Goal: Information Seeking & Learning: Check status

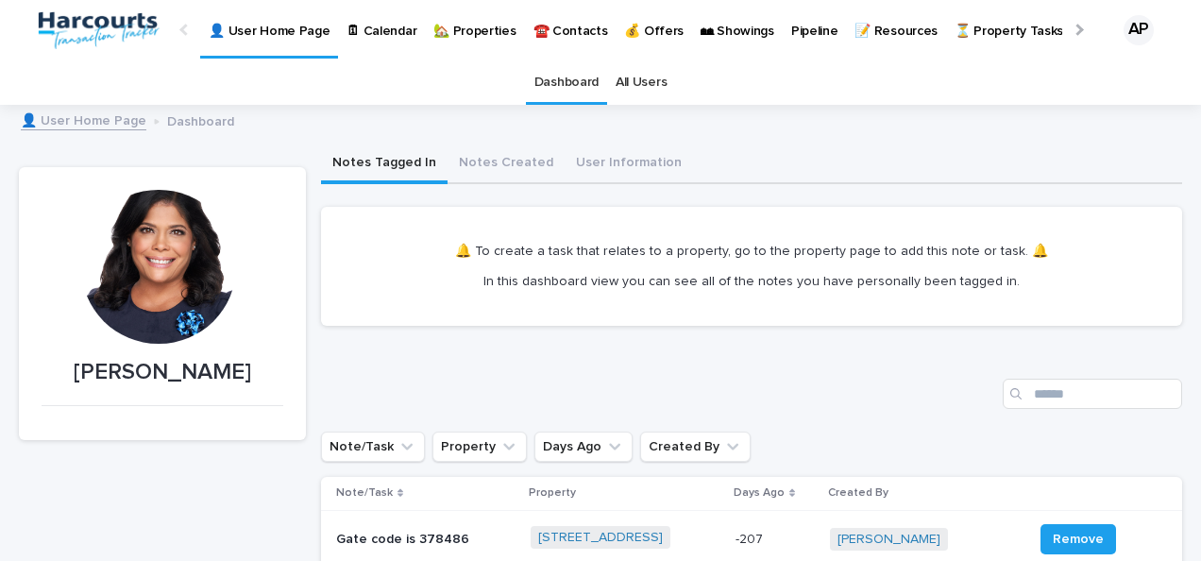
click at [477, 28] on p "🏡 Properties" at bounding box center [474, 20] width 82 height 40
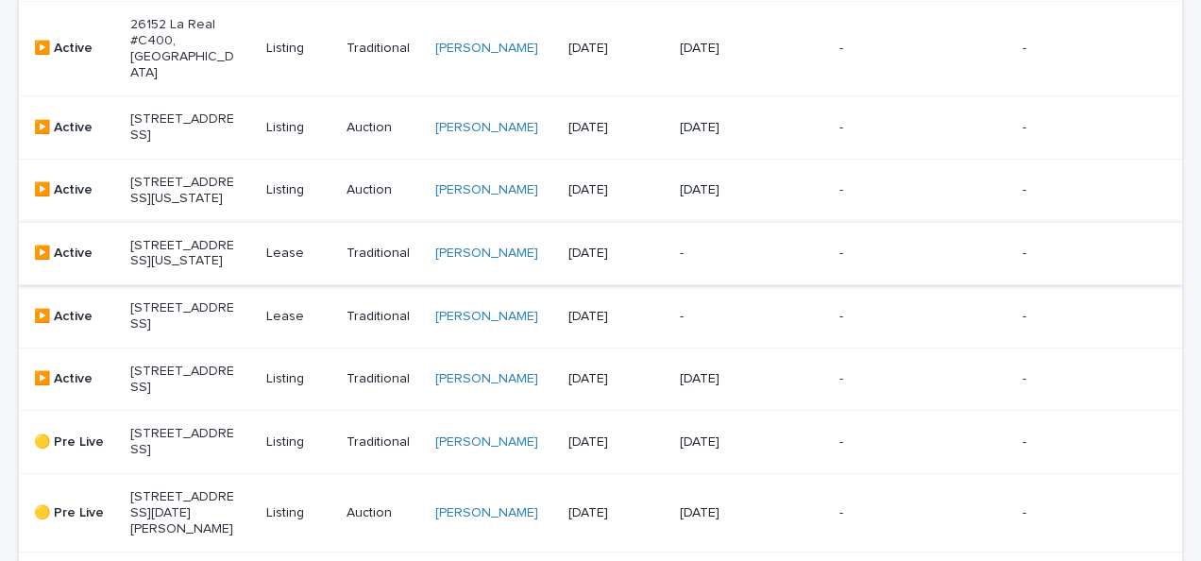
scroll to position [378, 0]
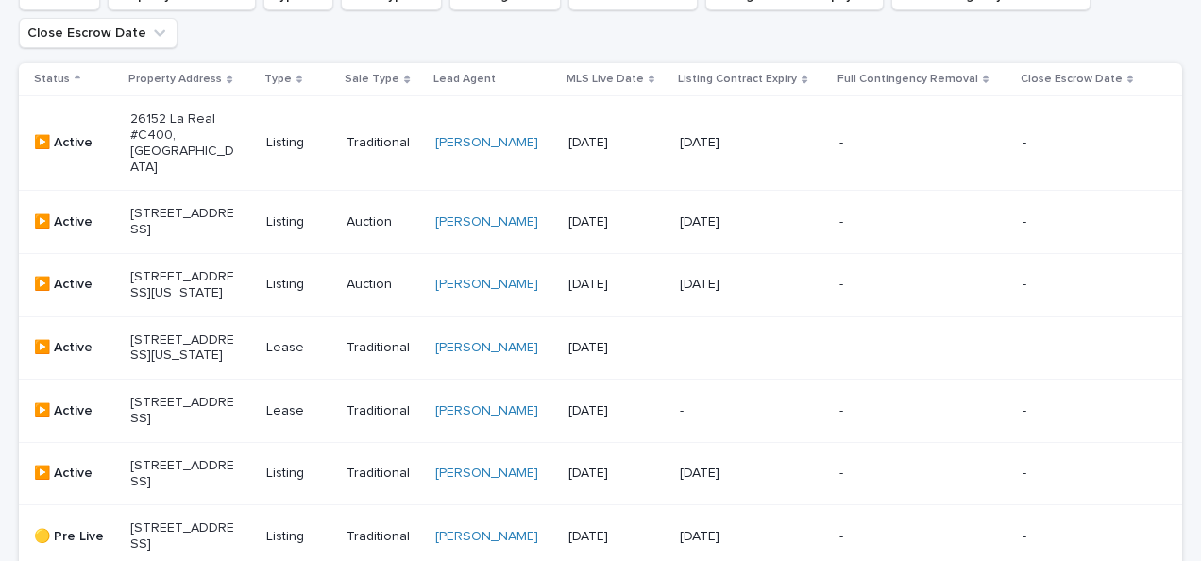
click at [162, 130] on p "26152 La Real #C400, [GEOGRAPHIC_DATA]" at bounding box center [182, 142] width 105 height 63
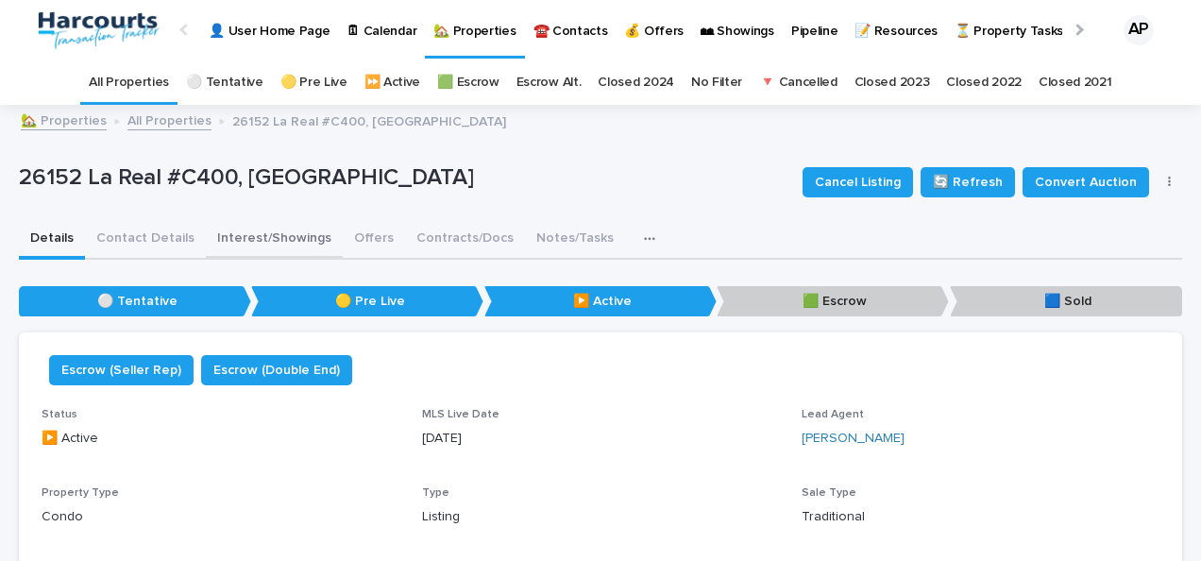
click at [245, 240] on button "Interest/Showings" at bounding box center [274, 240] width 137 height 40
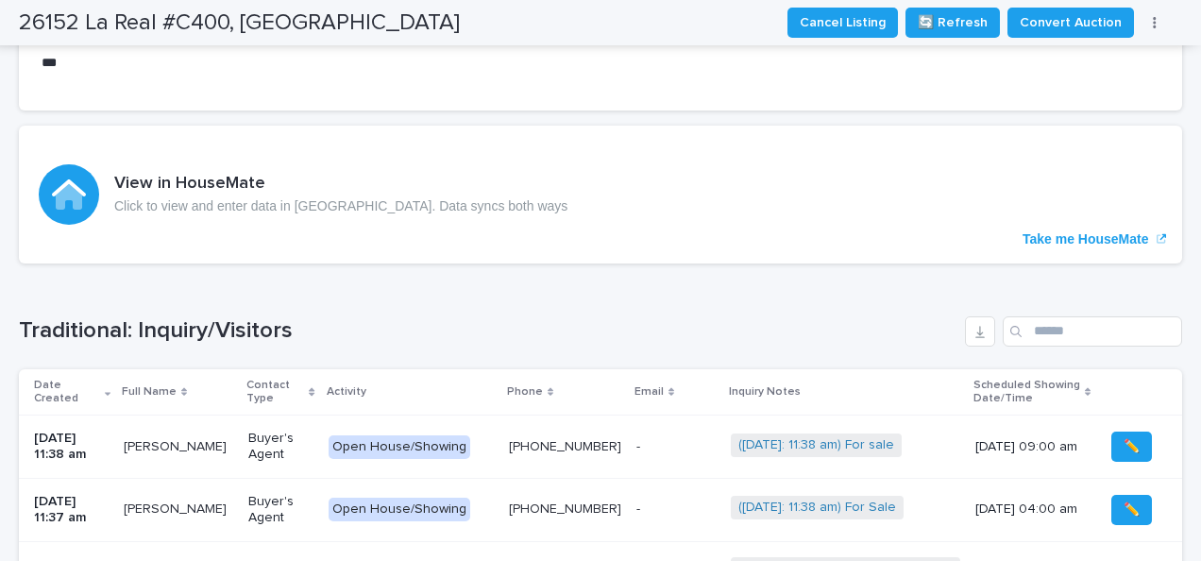
scroll to position [1677, 0]
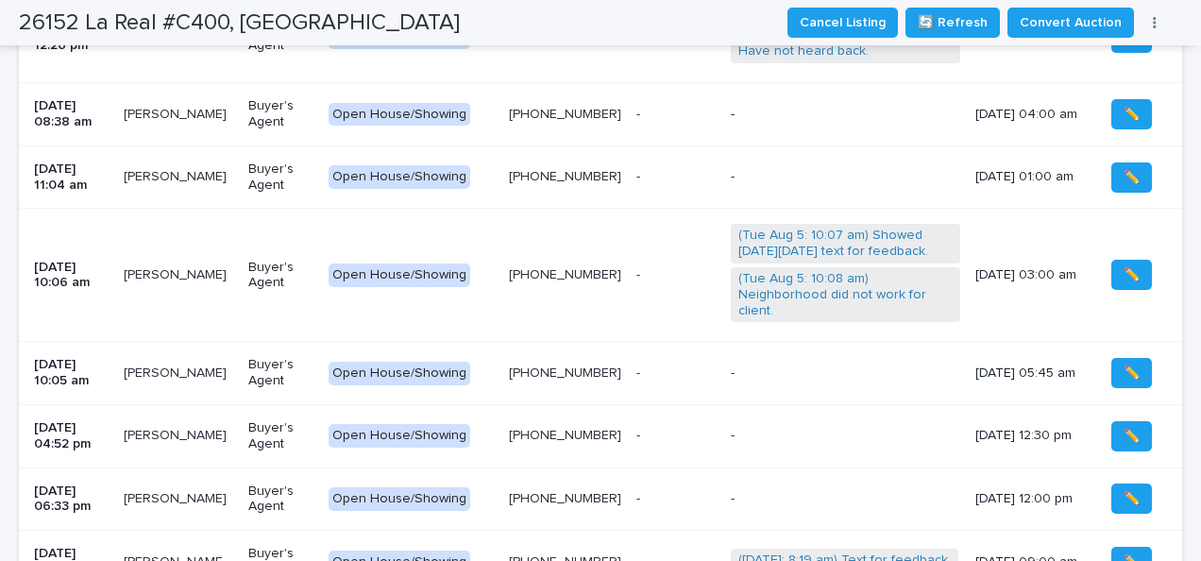
click at [1072, 193] on div "[DATE] 01:00 am" at bounding box center [1031, 176] width 113 height 31
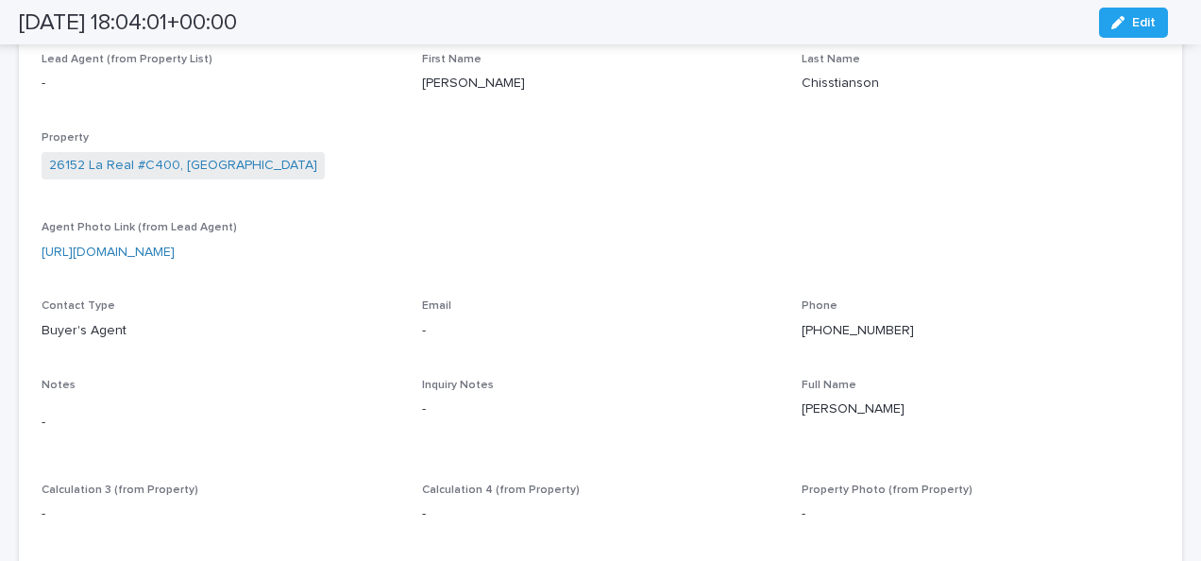
scroll to position [137, 0]
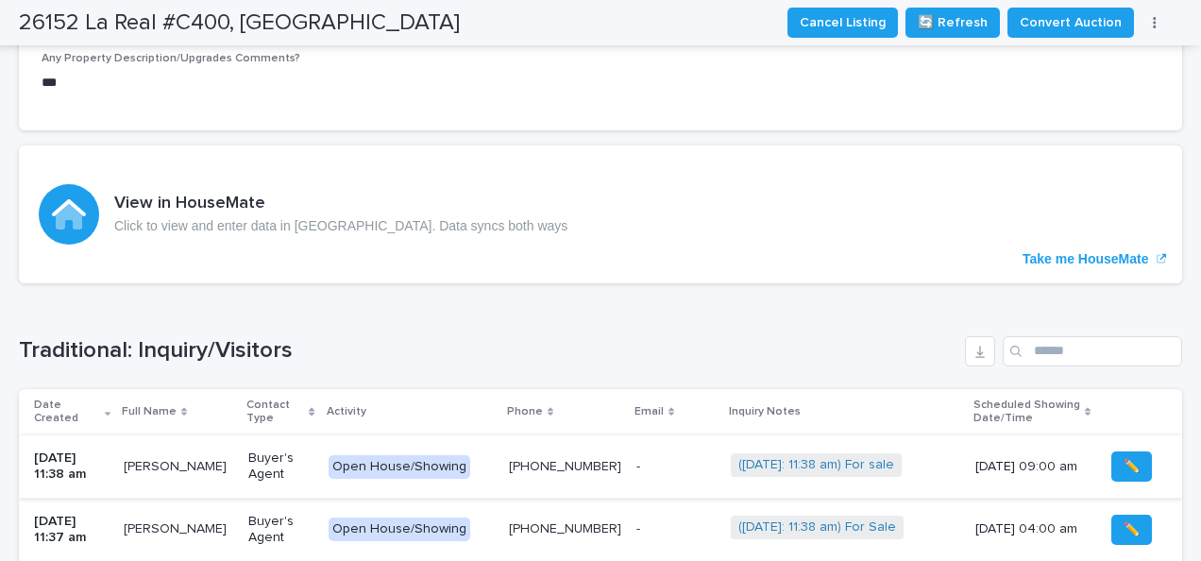
scroll to position [675, 0]
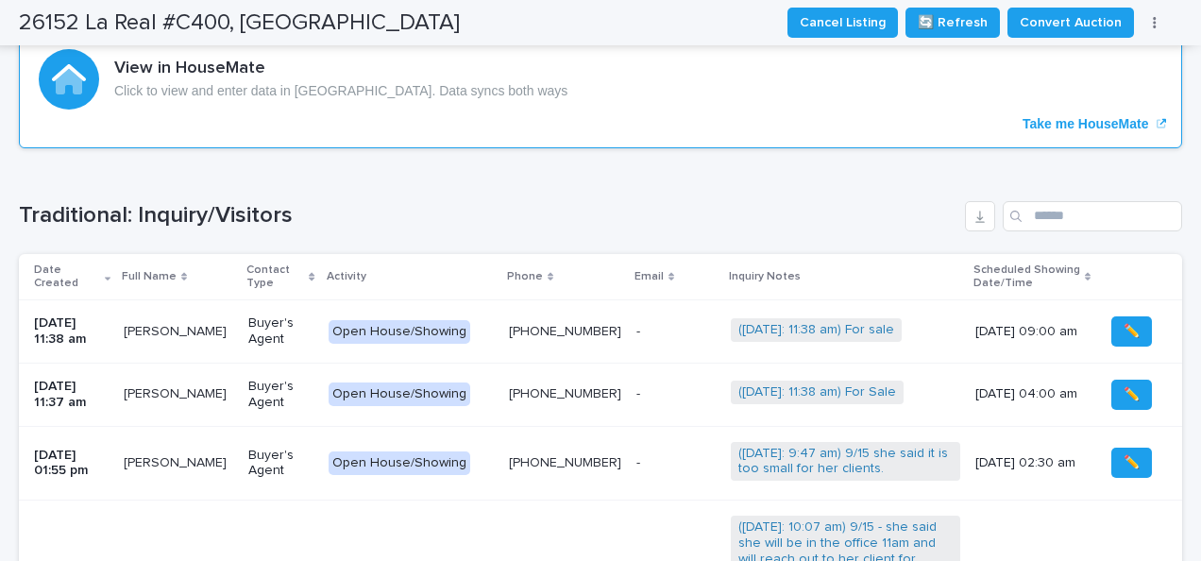
click at [1050, 125] on p "Take me HouseMate" at bounding box center [1086, 124] width 127 height 16
